Goal: Information Seeking & Learning: Learn about a topic

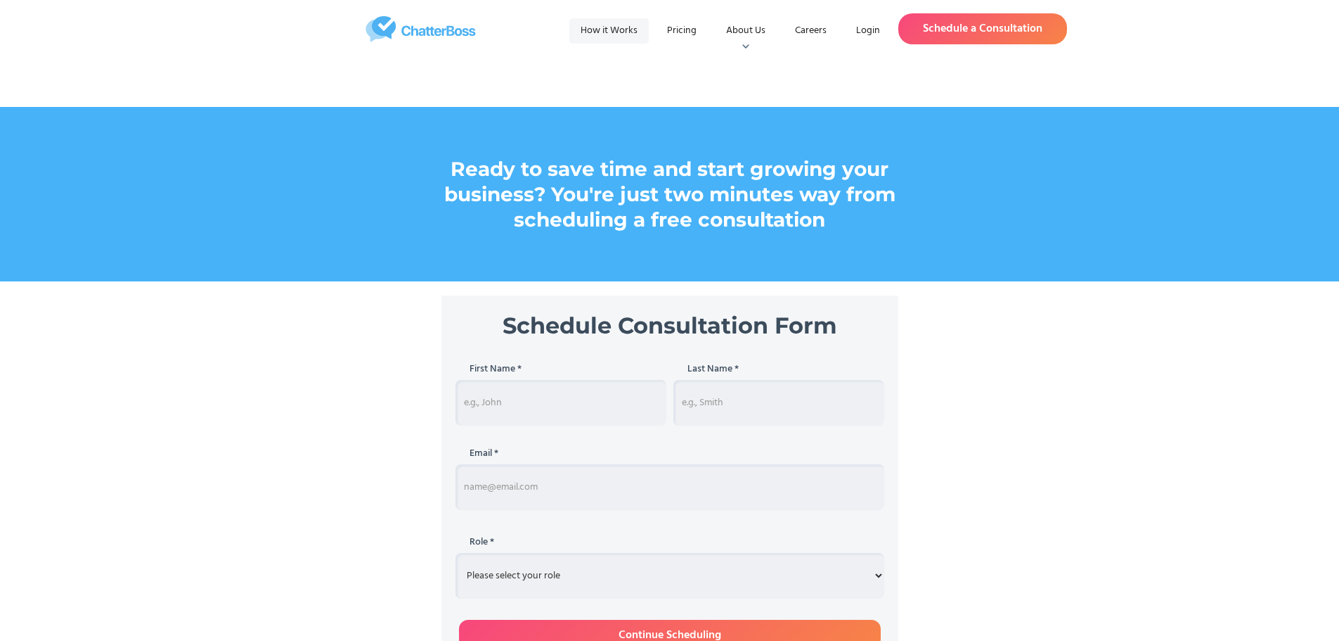
click at [608, 31] on link "How it Works" at bounding box center [608, 30] width 79 height 25
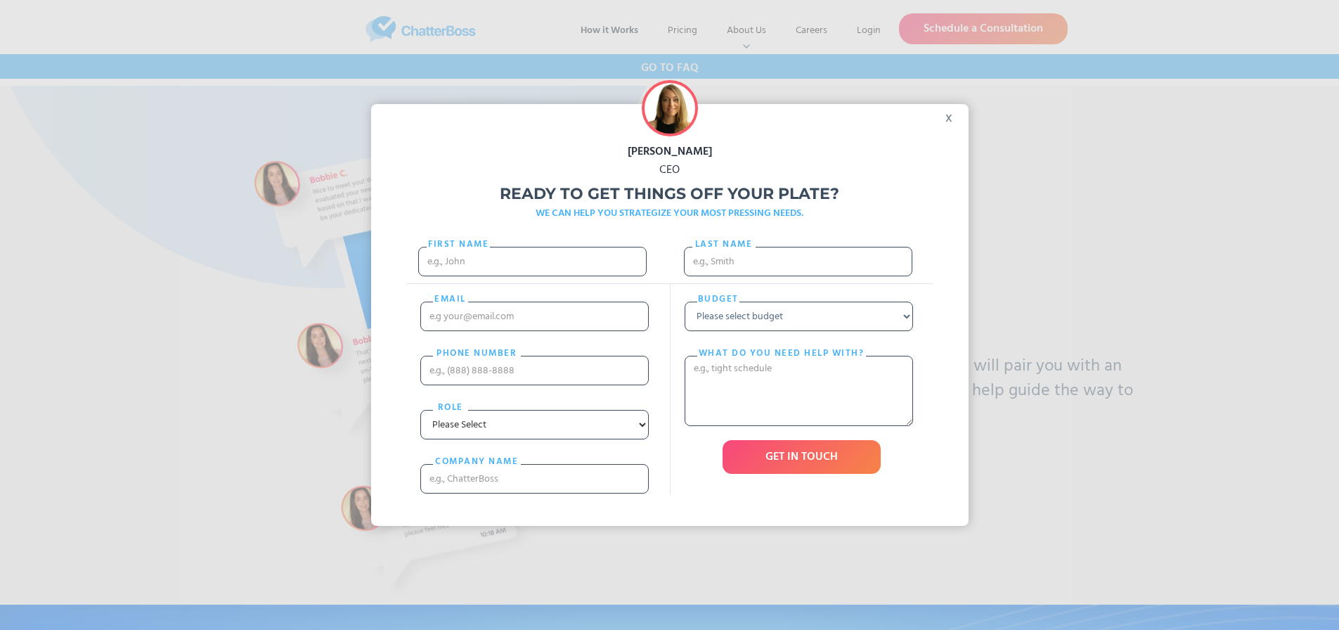
click at [954, 124] on div "x" at bounding box center [953, 114] width 32 height 21
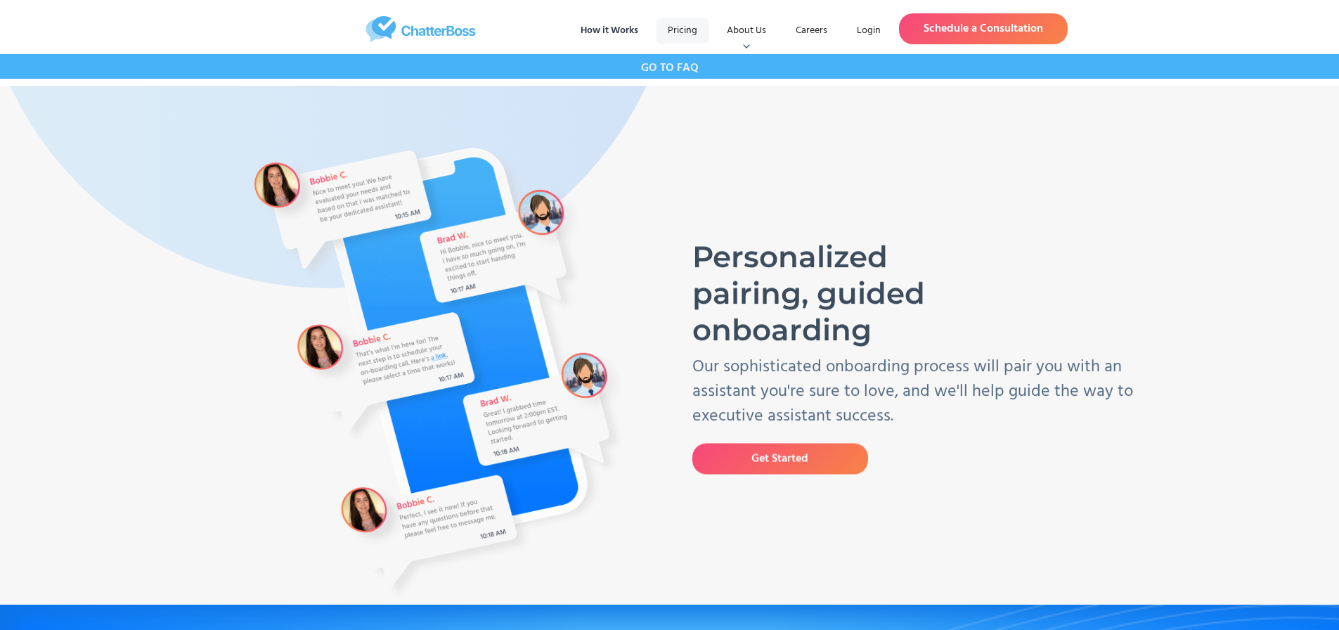
click at [686, 27] on link "Pricing" at bounding box center [683, 30] width 52 height 25
